Goal: Navigation & Orientation: Find specific page/section

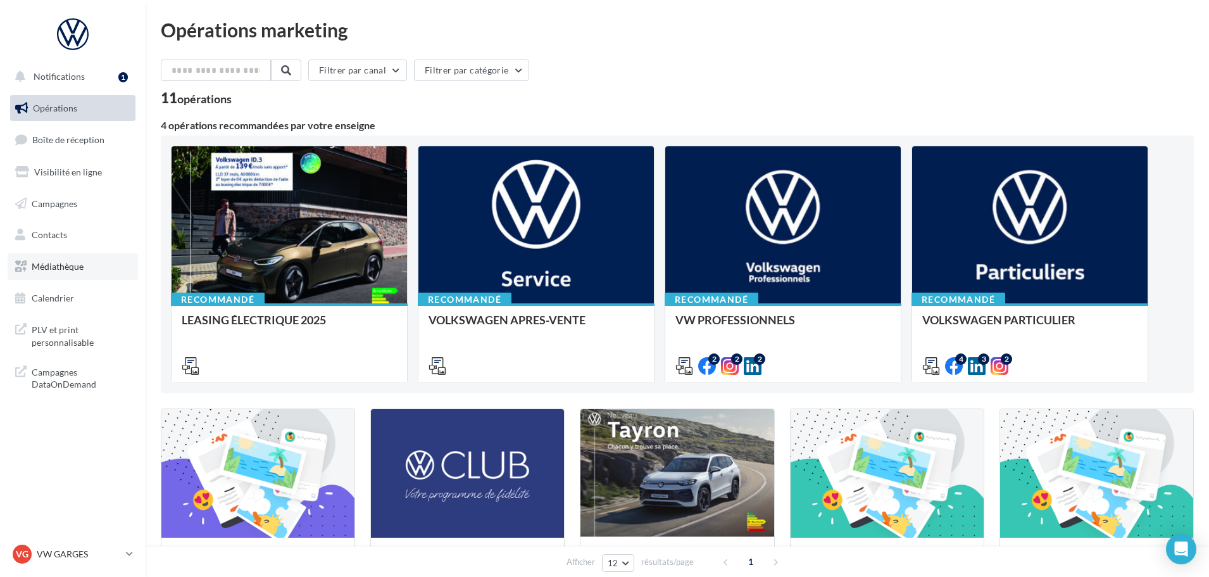
click at [54, 268] on span "Médiathèque" at bounding box center [58, 266] width 52 height 11
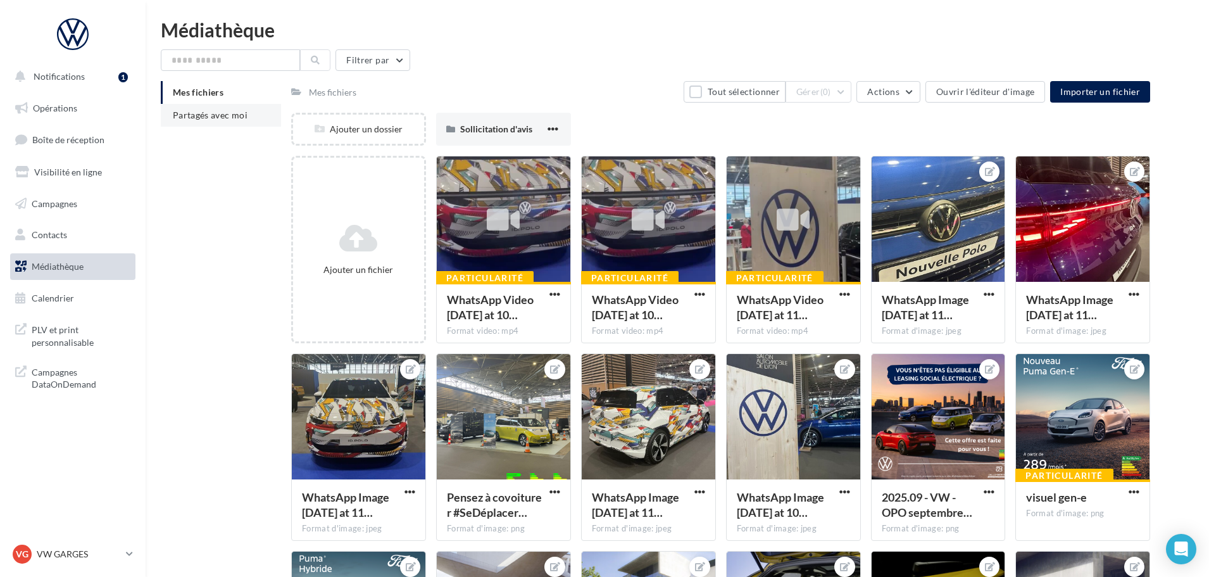
click at [193, 116] on span "Partagés avec moi" at bounding box center [210, 114] width 75 height 11
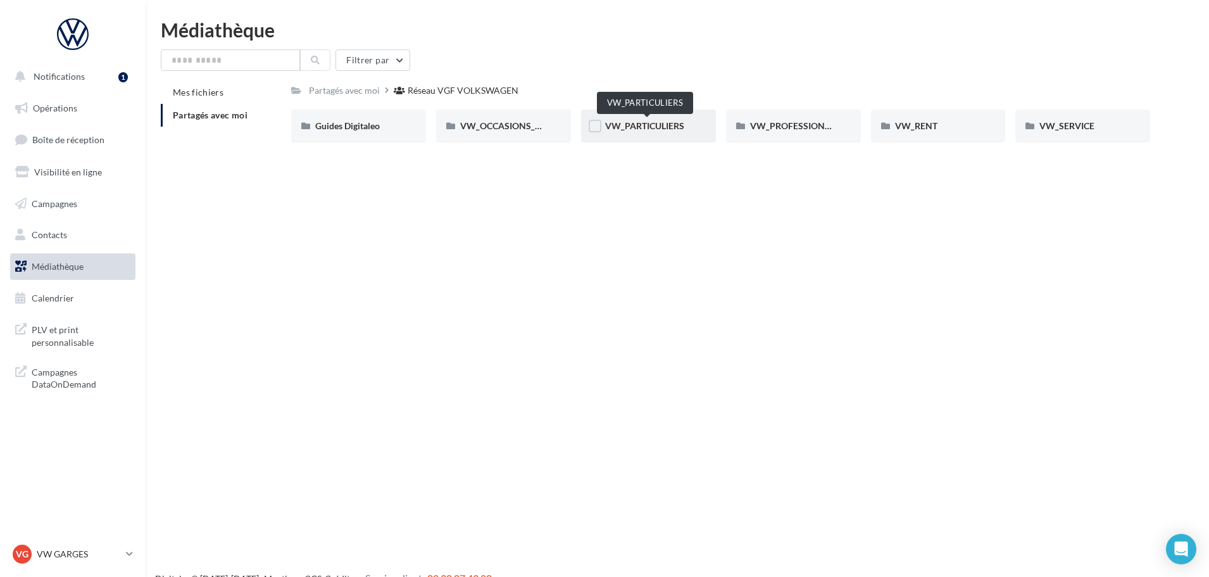
click at [666, 126] on span "VW_PARTICULIERS" at bounding box center [644, 125] width 79 height 11
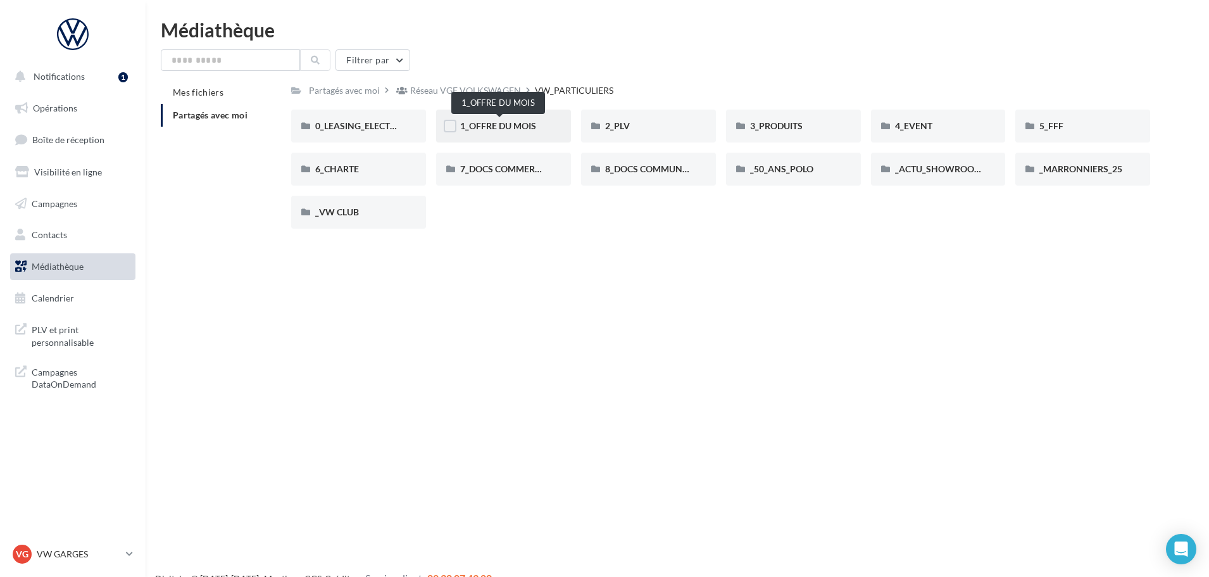
click at [524, 121] on span "1_OFFRE DU MOIS" at bounding box center [498, 125] width 76 height 11
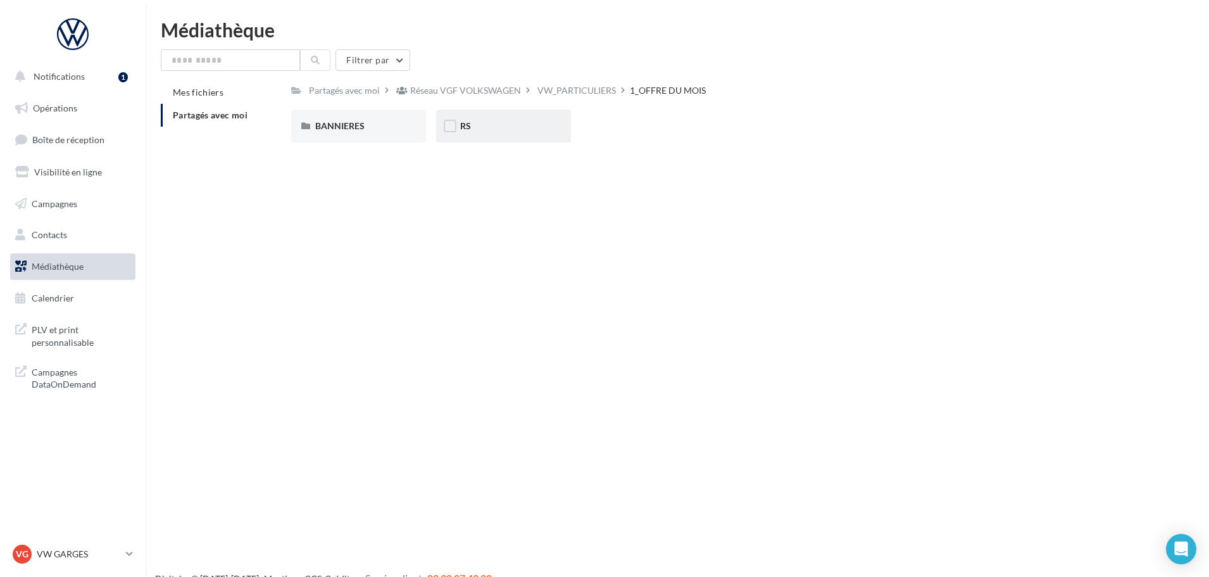
click at [491, 118] on div "RS" at bounding box center [503, 125] width 135 height 33
click at [345, 122] on span "AVEC INSTANT VW" at bounding box center [355, 125] width 80 height 11
click at [354, 124] on div "ID.3" at bounding box center [358, 126] width 87 height 13
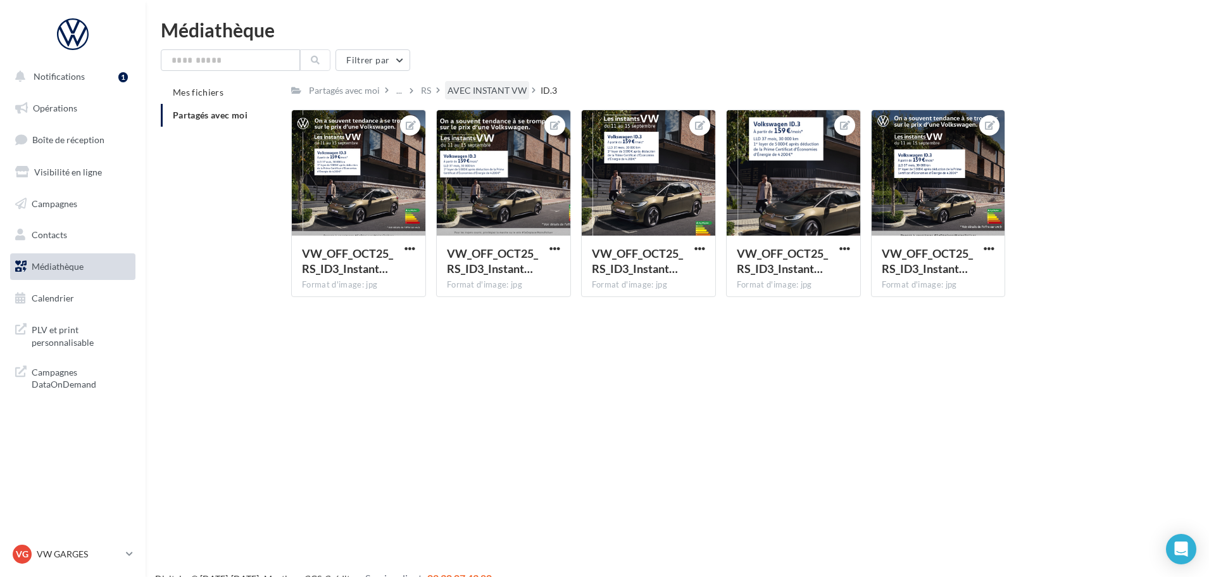
click at [507, 91] on div "AVEC INSTANT VW" at bounding box center [486, 90] width 79 height 13
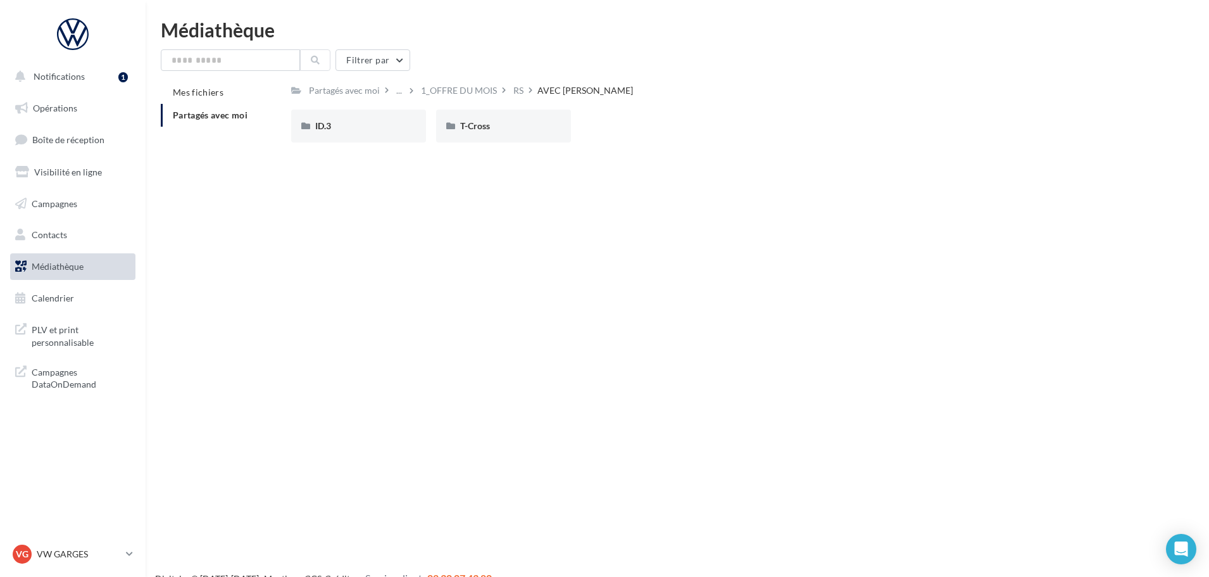
click at [70, 269] on span "Médiathèque" at bounding box center [58, 266] width 52 height 11
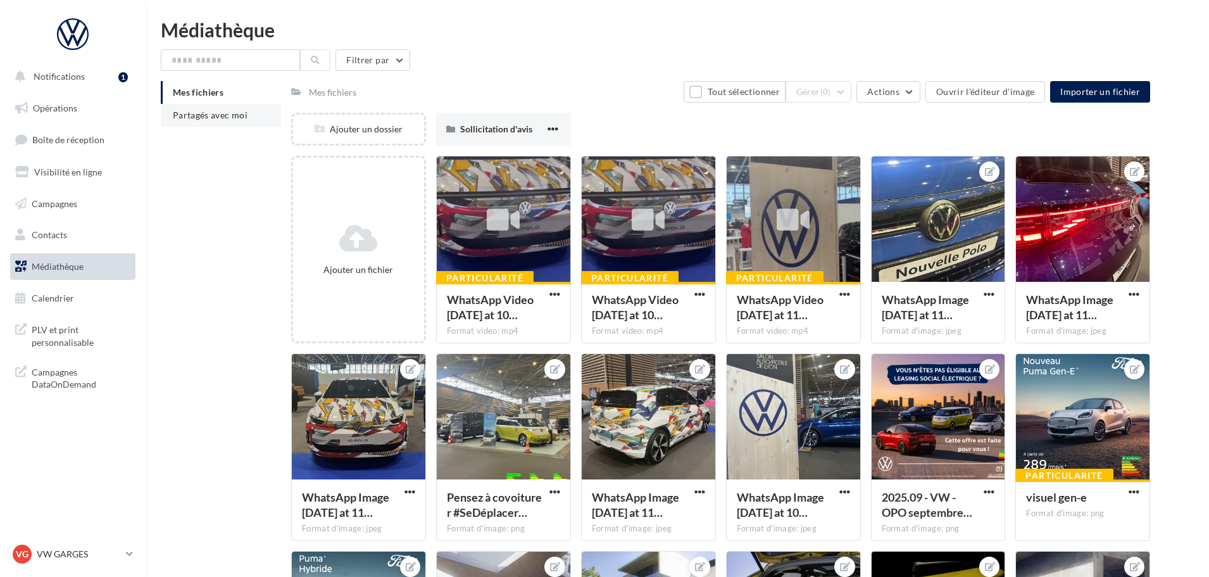
click at [222, 109] on span "Partagés avec moi" at bounding box center [210, 114] width 75 height 11
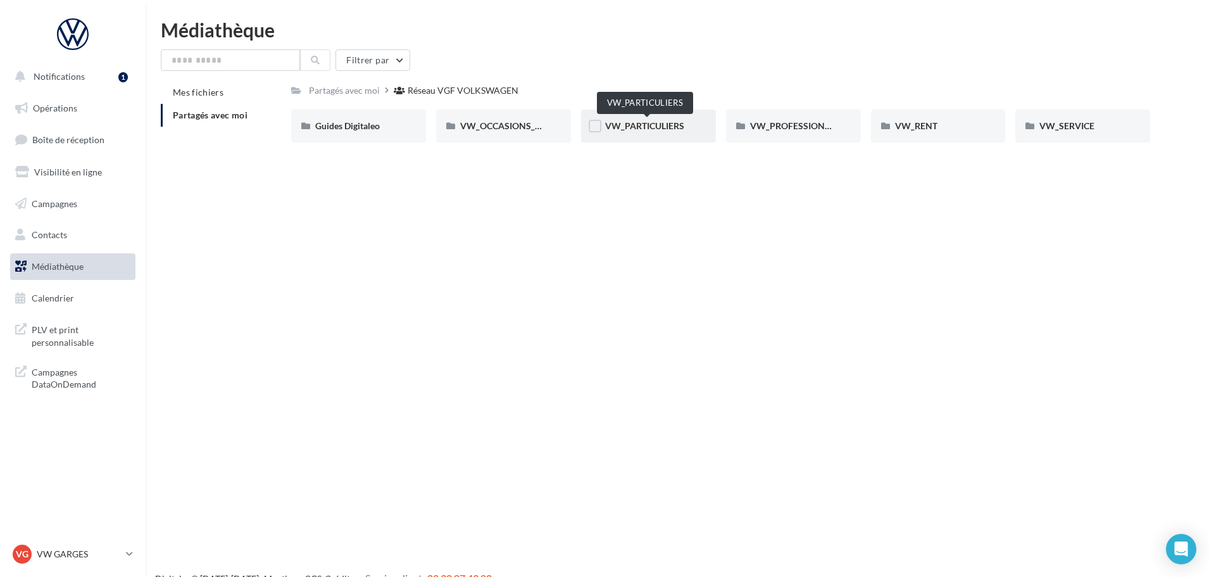
click at [667, 127] on span "VW_PARTICULIERS" at bounding box center [644, 125] width 79 height 11
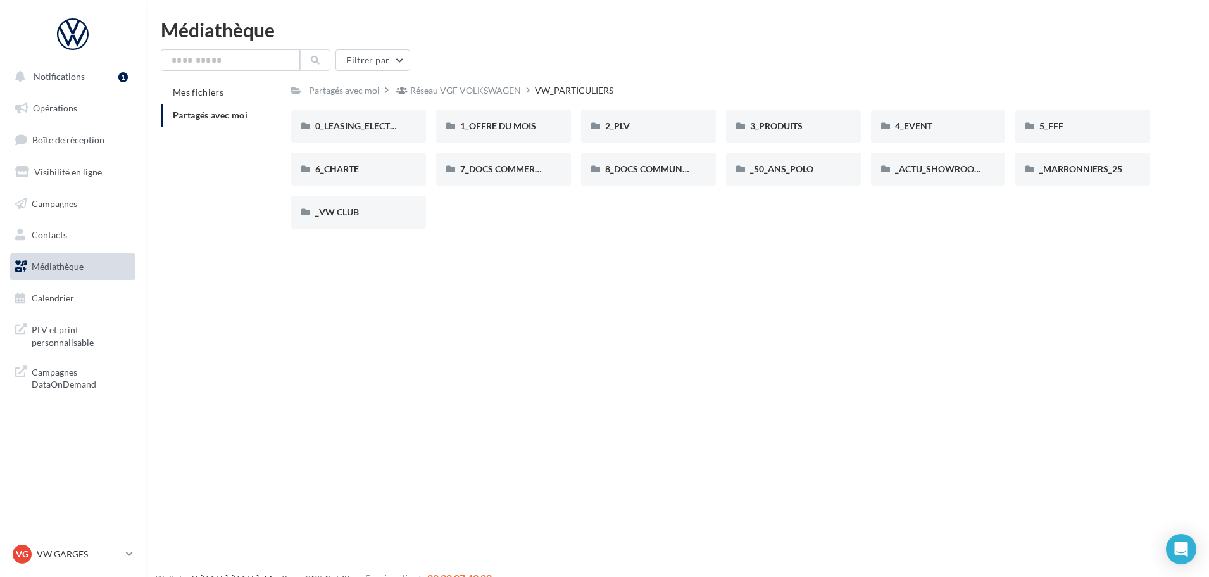
click at [40, 259] on link "Médiathèque" at bounding box center [73, 266] width 130 height 27
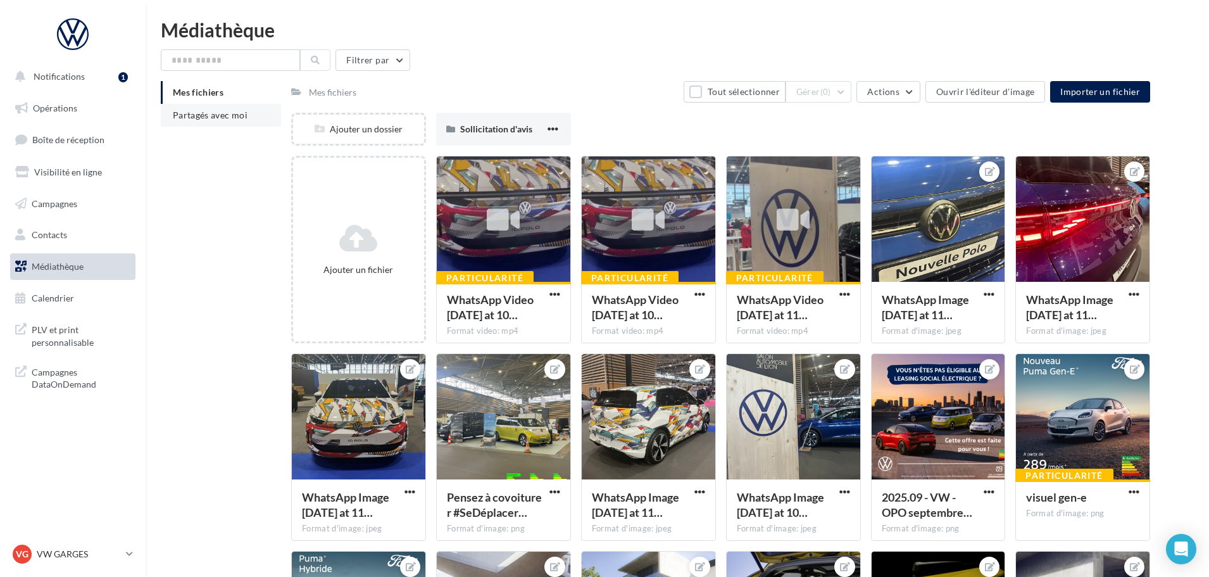
click at [214, 113] on span "Partagés avec moi" at bounding box center [210, 114] width 75 height 11
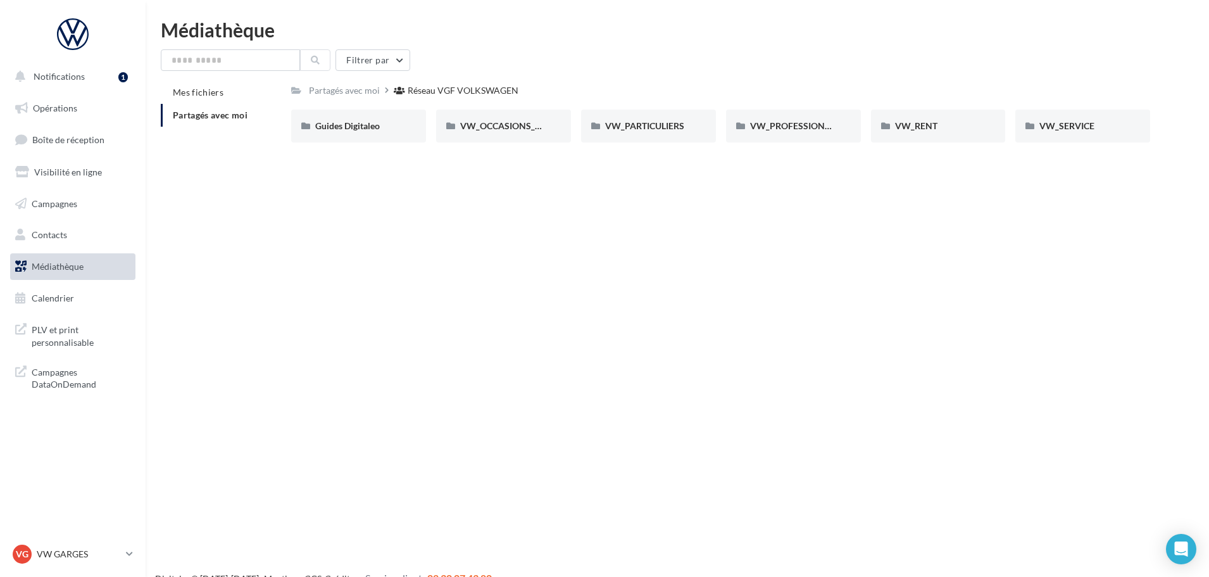
click at [484, 318] on div "Notifications 1 Opérations Boîte de réception Visibilité en ligne Campagnes Con…" at bounding box center [604, 308] width 1209 height 577
